Goal: Information Seeking & Learning: Learn about a topic

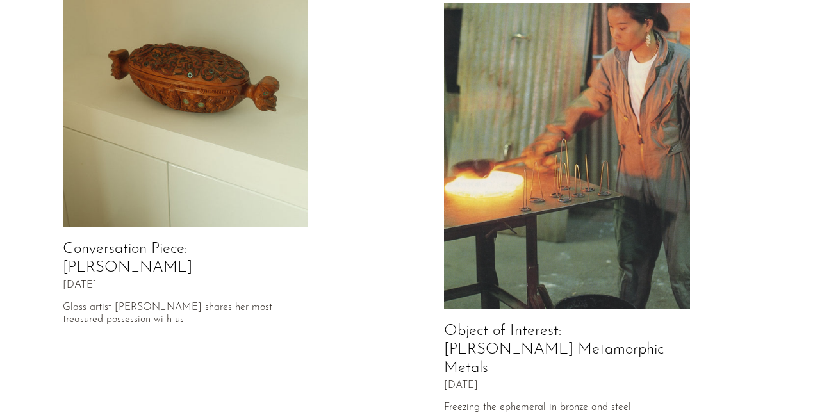
click at [269, 184] on img at bounding box center [186, 74] width 246 height 307
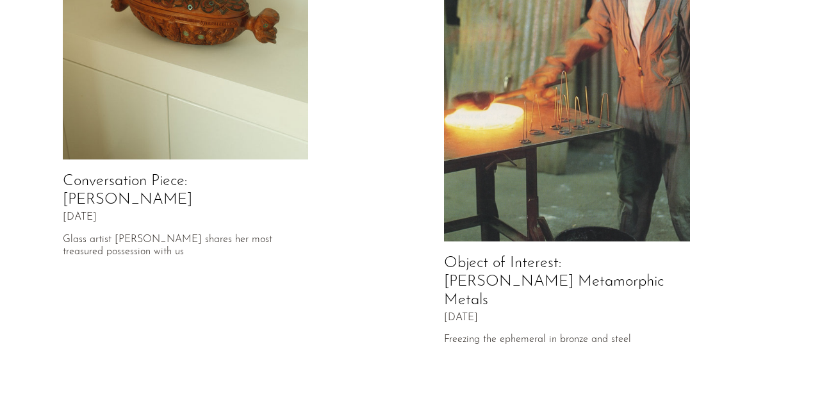
scroll to position [140, 0]
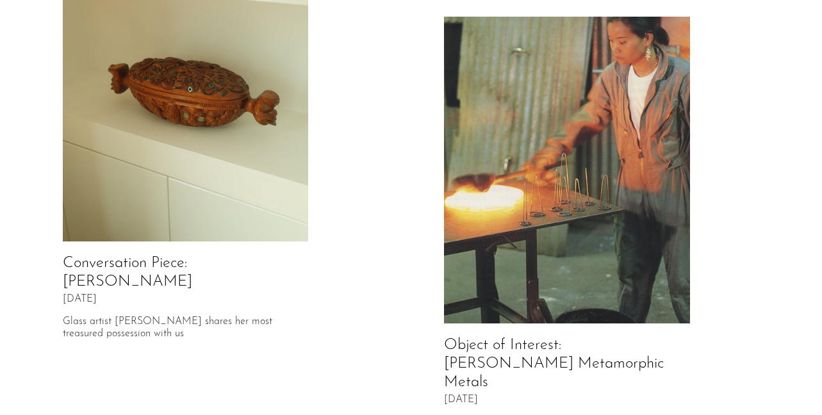
click at [499, 129] on img at bounding box center [567, 170] width 246 height 307
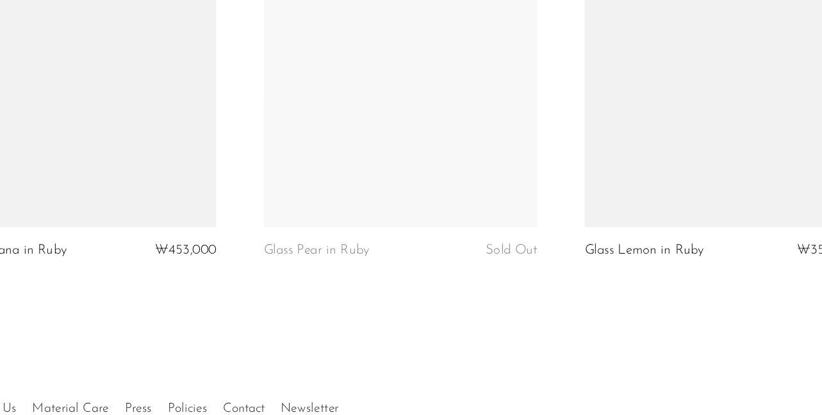
scroll to position [3047, 0]
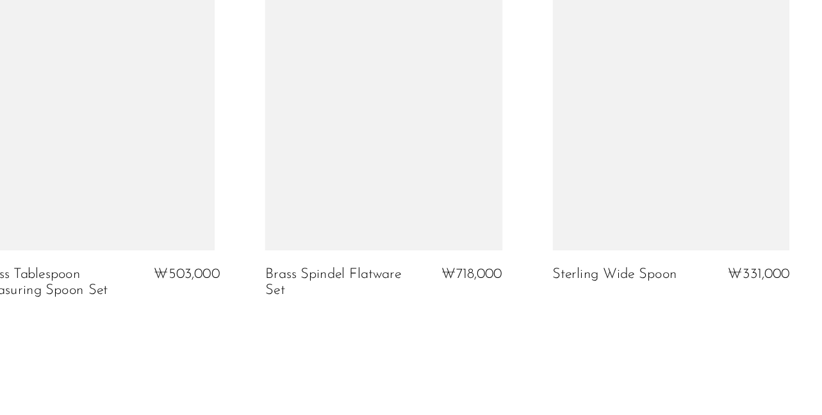
scroll to position [2589, 0]
